Goal: Task Accomplishment & Management: Manage account settings

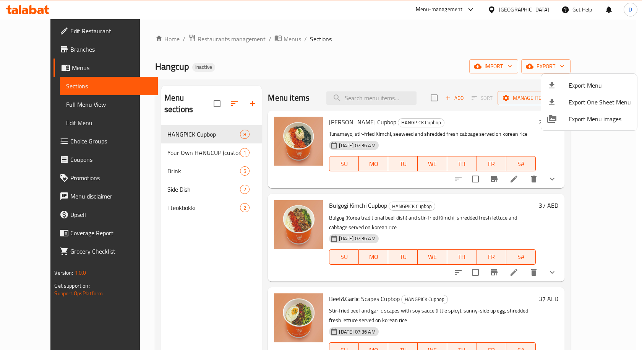
click at [37, 50] on div at bounding box center [321, 175] width 642 height 350
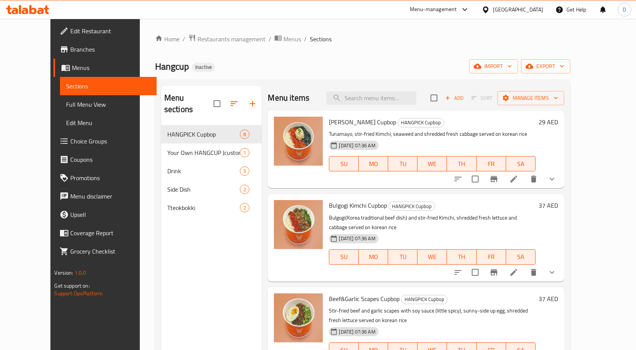
click at [70, 52] on span "Branches" at bounding box center [110, 49] width 80 height 9
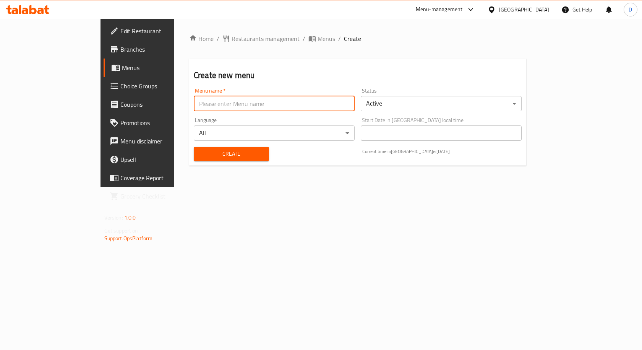
click at [205, 105] on input "text" at bounding box center [274, 103] width 161 height 15
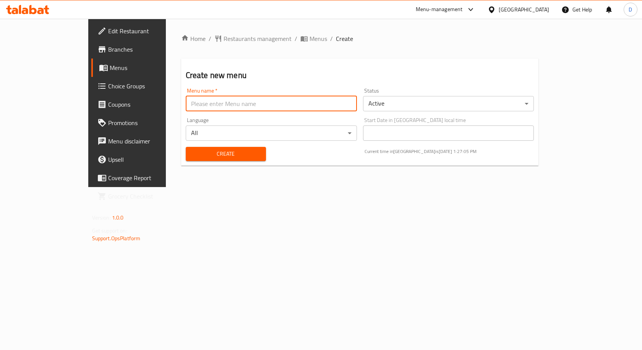
click at [198, 152] on div "Create" at bounding box center [225, 153] width 89 height 23
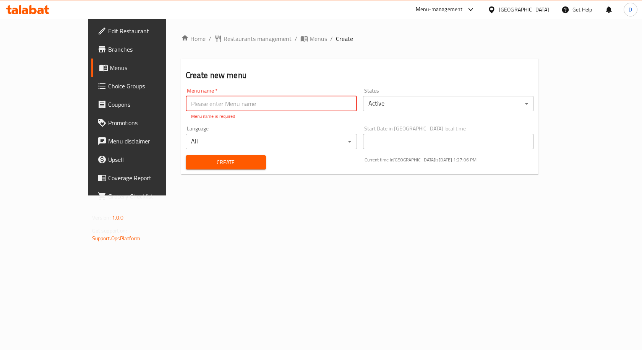
click at [216, 101] on input "text" at bounding box center [271, 103] width 171 height 15
type input "MENU"
click at [194, 167] on div "Home / Restaurants management / Menus / Create Create new menu Menu name   * ME…" at bounding box center [360, 107] width 358 height 146
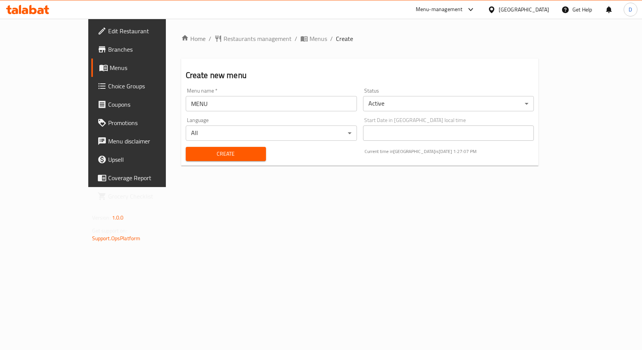
click at [199, 152] on span "Create" at bounding box center [226, 154] width 68 height 10
click at [310, 39] on span "Menus" at bounding box center [319, 38] width 18 height 9
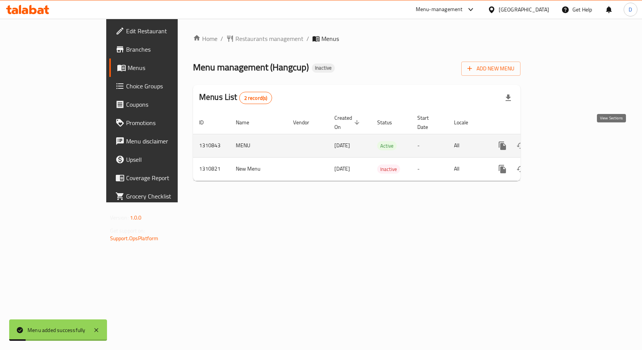
click at [562, 141] on icon "enhanced table" at bounding box center [557, 145] width 9 height 9
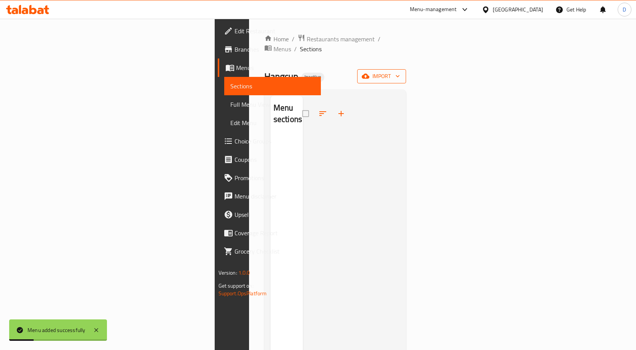
click at [400, 71] on span "import" at bounding box center [381, 76] width 37 height 10
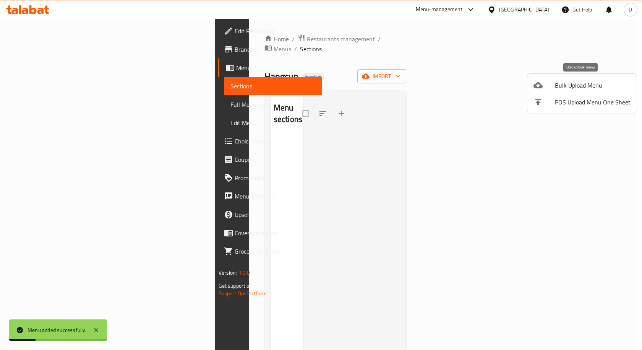
click at [565, 81] on span "Bulk Upload Menu" at bounding box center [593, 85] width 76 height 9
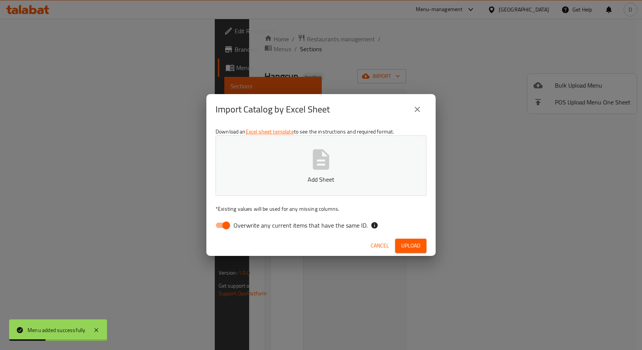
click at [277, 225] on span "Overwrite any current items that have the same ID." at bounding box center [300, 225] width 134 height 9
click at [248, 225] on input "Overwrite any current items that have the same ID." at bounding box center [226, 225] width 44 height 15
checkbox input "false"
click at [394, 239] on div "Cancel Upload" at bounding box center [320, 245] width 229 height 20
click at [404, 245] on span "Upload" at bounding box center [410, 246] width 19 height 10
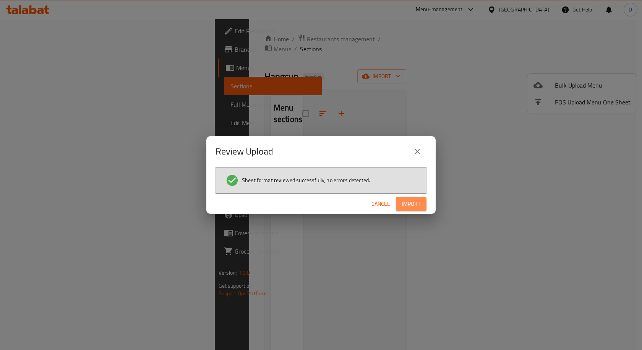
click at [413, 201] on span "Import" at bounding box center [411, 204] width 18 height 10
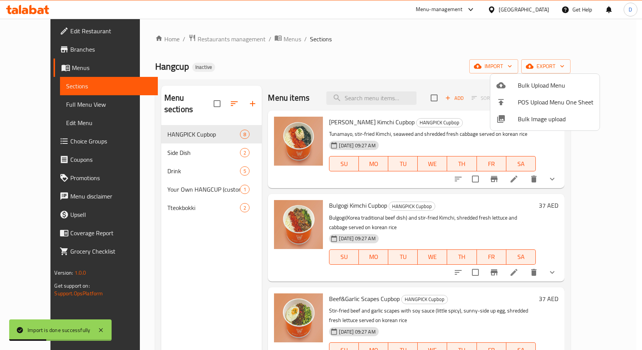
click at [44, 102] on div at bounding box center [321, 175] width 642 height 350
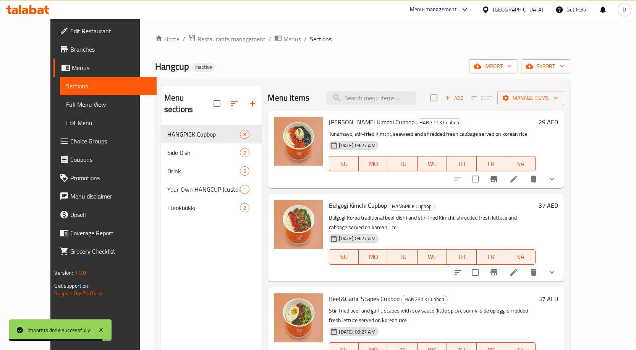
click at [66, 104] on span "Full Menu View" at bounding box center [108, 104] width 84 height 9
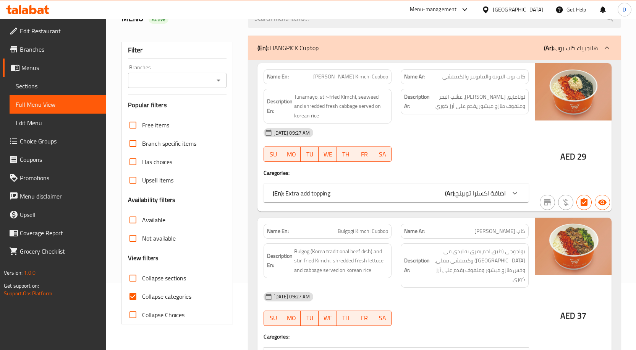
scroll to position [115, 0]
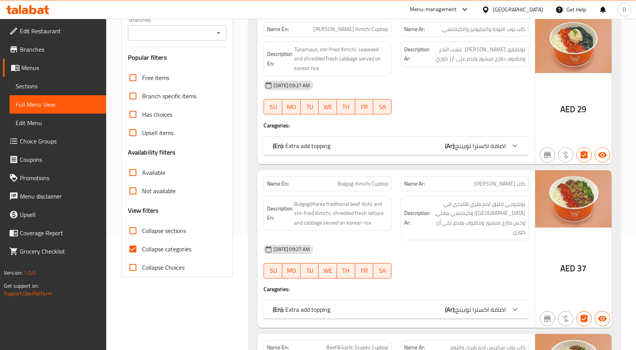
click at [137, 244] on input "Collapse categories" at bounding box center [133, 249] width 18 height 18
checkbox input "false"
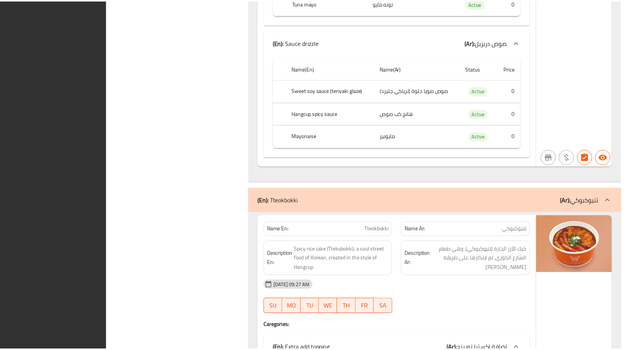
scroll to position [4321, 0]
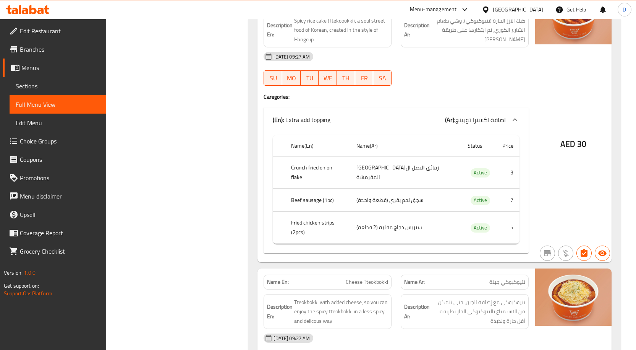
drag, startPoint x: 46, startPoint y: 54, endPoint x: 56, endPoint y: 50, distance: 10.5
click at [46, 54] on span "Branches" at bounding box center [60, 49] width 80 height 9
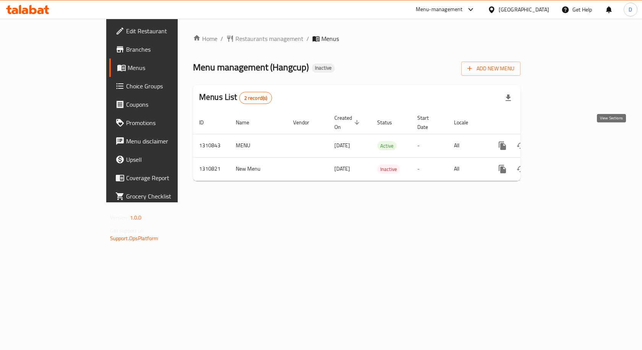
click at [562, 141] on icon "enhanced table" at bounding box center [557, 145] width 9 height 9
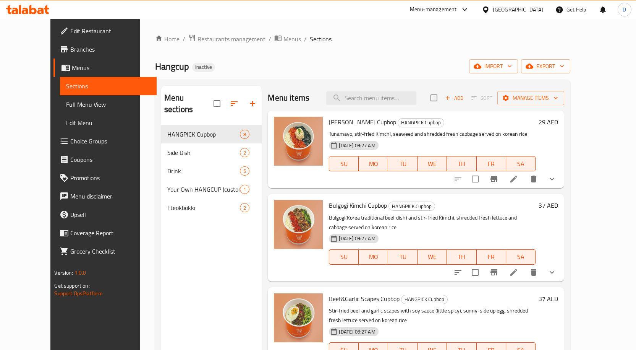
scroll to position [38, 0]
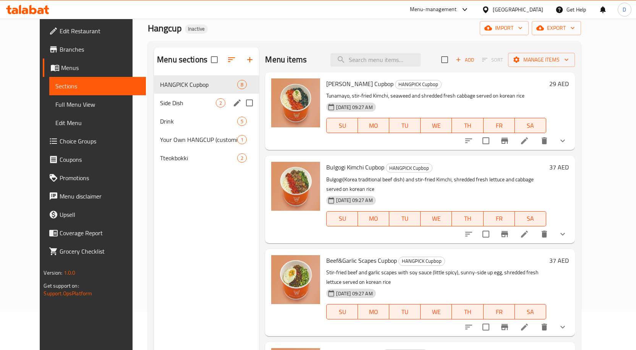
click at [193, 104] on span "Side Dish" at bounding box center [188, 102] width 56 height 9
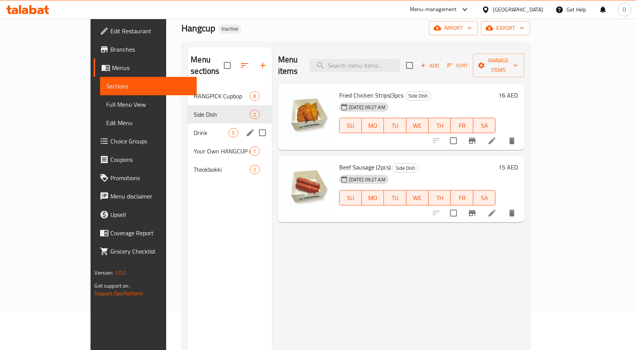
click at [194, 128] on span "Drink" at bounding box center [211, 132] width 35 height 9
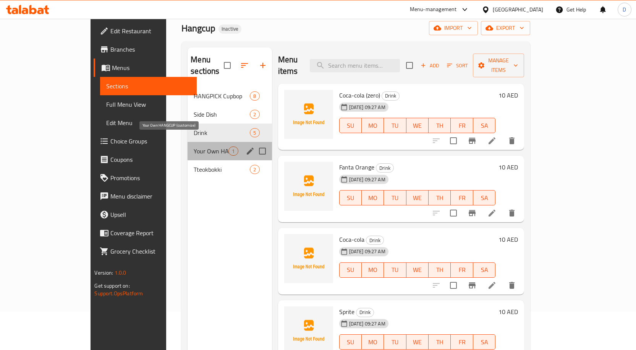
click at [194, 146] on span "Your Own HANGCUP (customize)" at bounding box center [211, 150] width 35 height 9
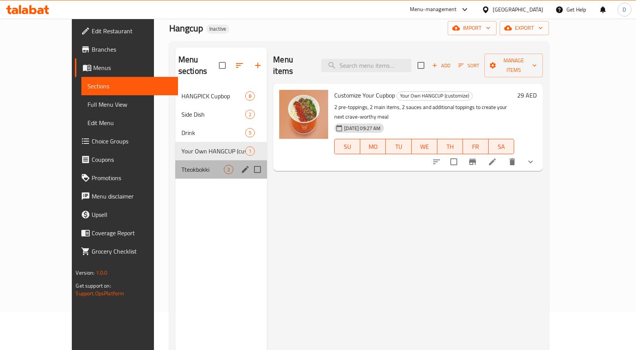
click at [190, 160] on div "Tteokbokki 2" at bounding box center [221, 169] width 92 height 18
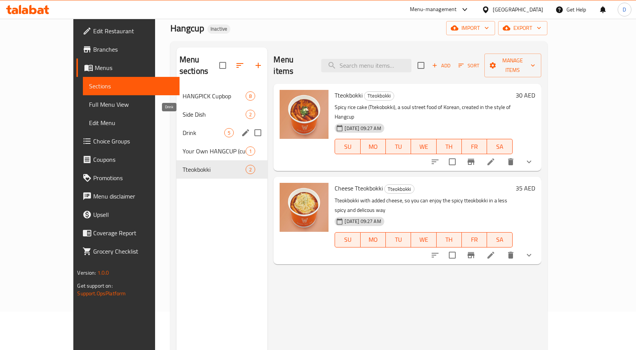
click at [197, 128] on span "Drink" at bounding box center [204, 132] width 42 height 9
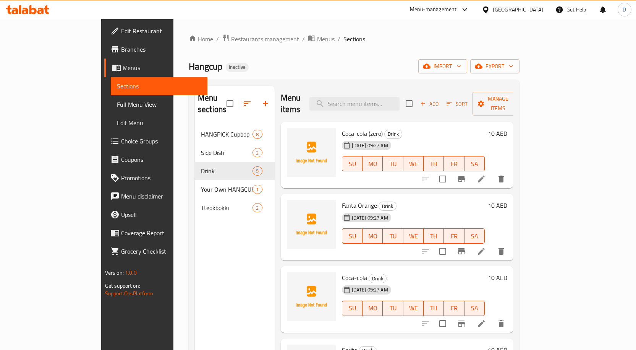
click at [231, 40] on span "Restaurants management" at bounding box center [265, 38] width 68 height 9
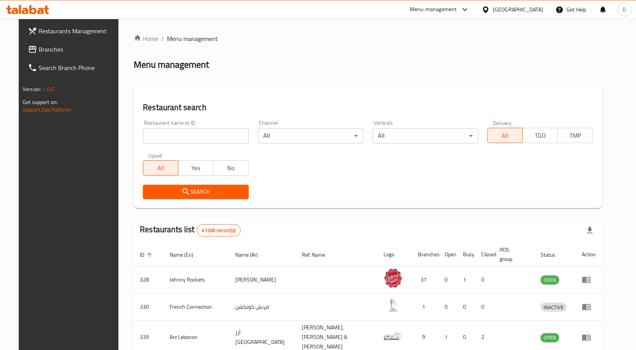
click at [39, 46] on span "Branches" at bounding box center [79, 49] width 80 height 9
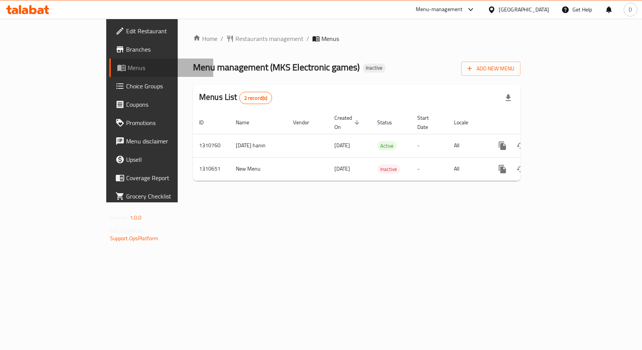
click at [128, 69] on span "Menus" at bounding box center [168, 67] width 80 height 9
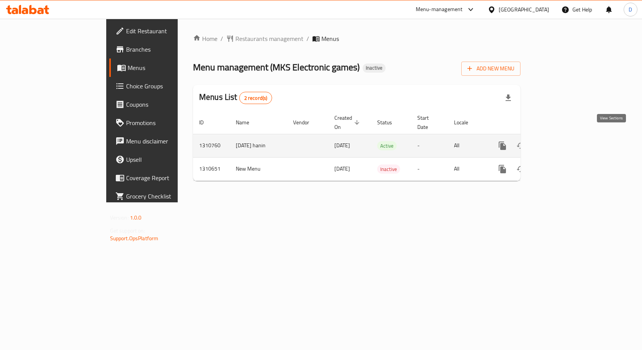
click at [561, 142] on icon "enhanced table" at bounding box center [557, 145] width 7 height 7
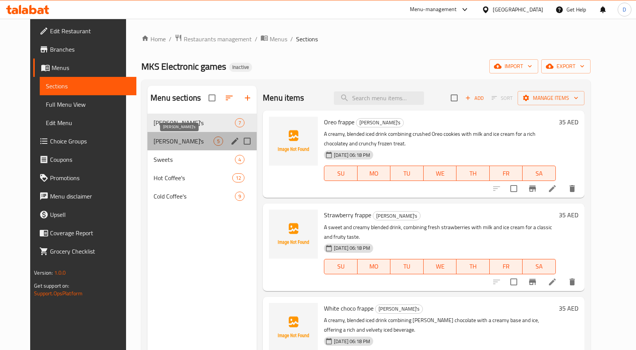
click at [173, 141] on span "Mojito's" at bounding box center [184, 140] width 60 height 9
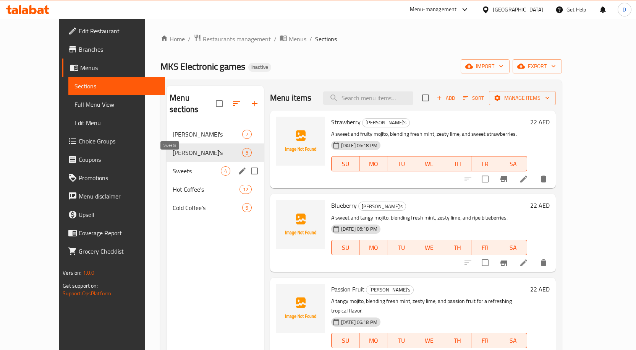
click at [173, 166] on span "Sweets" at bounding box center [197, 170] width 48 height 9
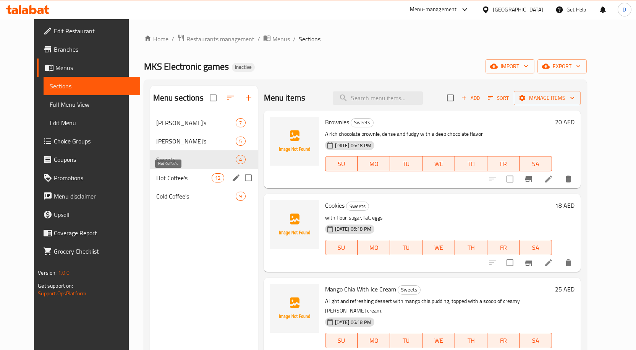
click at [186, 177] on span "Hot Coffee's" at bounding box center [184, 177] width 56 height 9
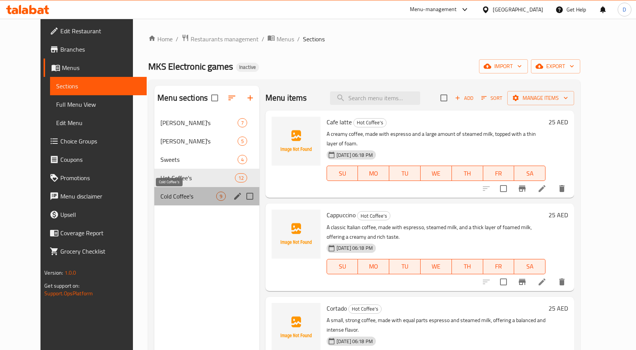
click at [194, 198] on span "Cold Coffee's" at bounding box center [189, 195] width 56 height 9
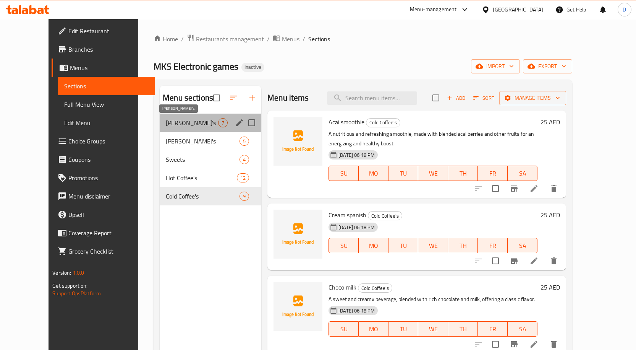
click at [205, 126] on span "Frappe's" at bounding box center [192, 122] width 52 height 9
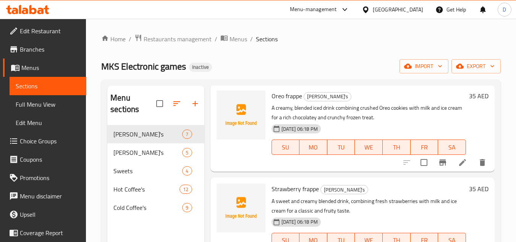
scroll to position [38, 0]
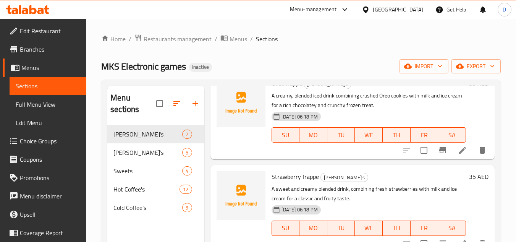
click at [277, 89] on span "Oreo frappe" at bounding box center [287, 83] width 31 height 11
copy h6 "Oreo frappe"
click at [284, 182] on span "Strawberry frappe" at bounding box center [295, 176] width 47 height 11
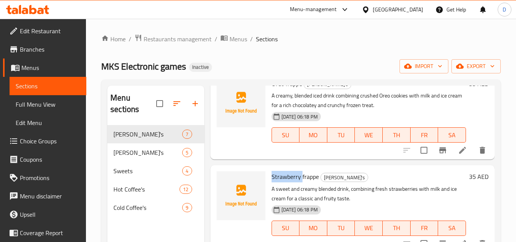
click at [284, 182] on span "Strawberry frappe" at bounding box center [295, 176] width 47 height 11
copy span "Strawberry"
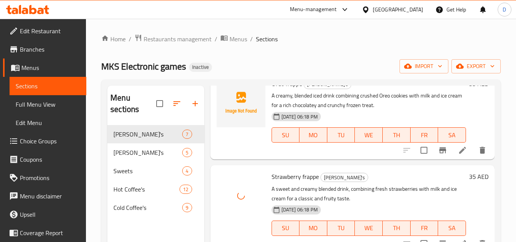
click at [279, 89] on span "Oreo frappe" at bounding box center [287, 83] width 31 height 11
copy span "Oreo"
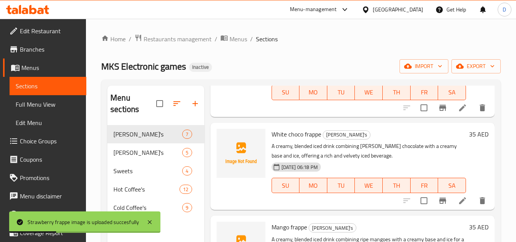
scroll to position [191, 0]
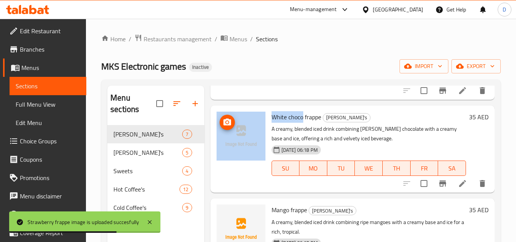
drag, startPoint x: 302, startPoint y: 128, endPoint x: 263, endPoint y: 129, distance: 39.7
click at [263, 129] on div "White choco frappe Frappe's A creamy, blended iced drink combining rich white c…" at bounding box center [353, 149] width 278 height 81
copy div "White choco"
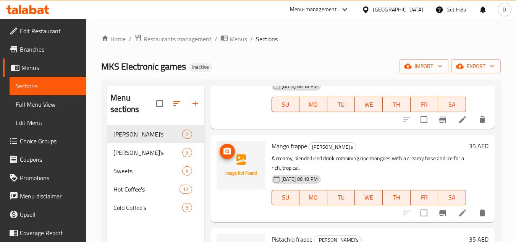
scroll to position [268, 0]
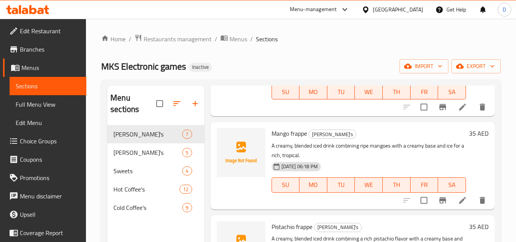
click at [283, 139] on span "Mango frappe" at bounding box center [290, 133] width 36 height 11
copy span "Mango"
